Goal: Find specific page/section: Find specific page/section

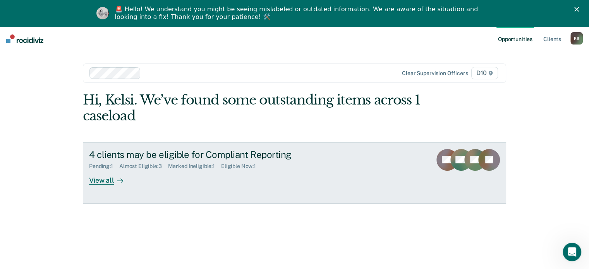
click at [114, 179] on div at bounding box center [118, 180] width 9 height 9
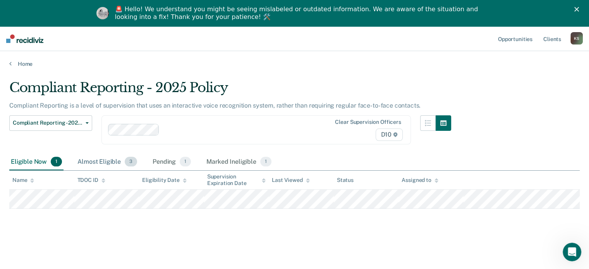
click at [112, 160] on div "Almost Eligible 3" at bounding box center [107, 162] width 63 height 17
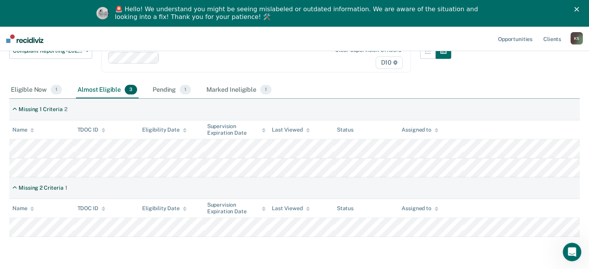
scroll to position [94, 0]
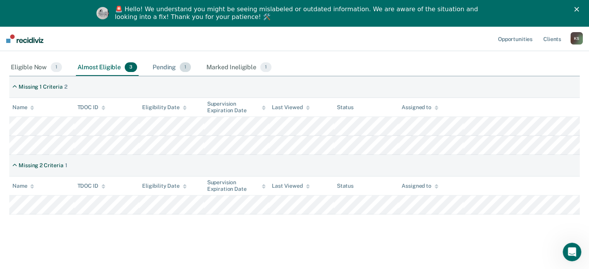
click at [172, 72] on div "Pending 1" at bounding box center [171, 67] width 41 height 17
